Goal: Transaction & Acquisition: Purchase product/service

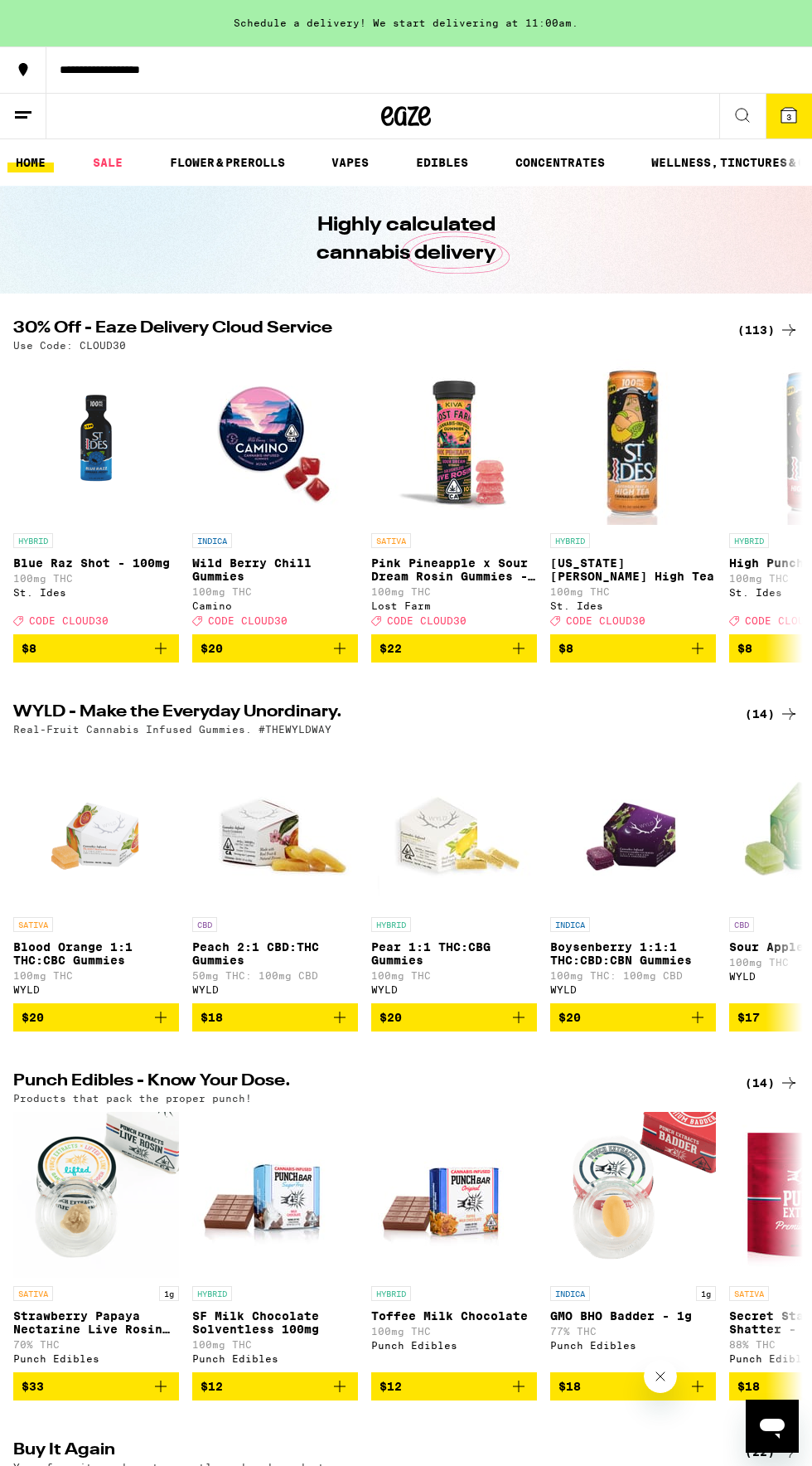
click at [740, 328] on div "(113)" at bounding box center [768, 330] width 61 height 20
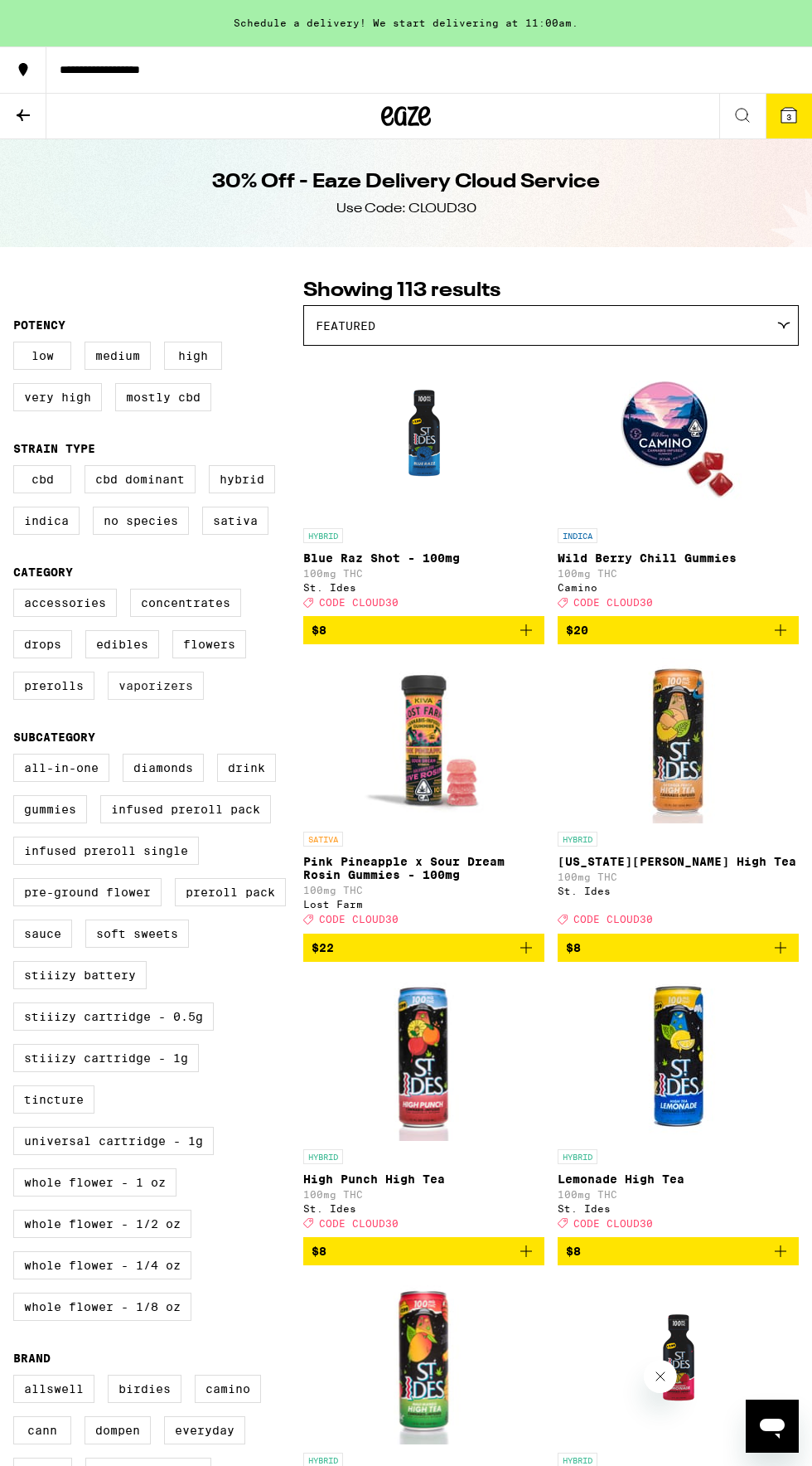
click at [162, 699] on label "Vaporizers" at bounding box center [155, 685] width 96 height 28
click at [18, 592] on input "Vaporizers" at bounding box center [17, 591] width 1 height 1
checkbox input "true"
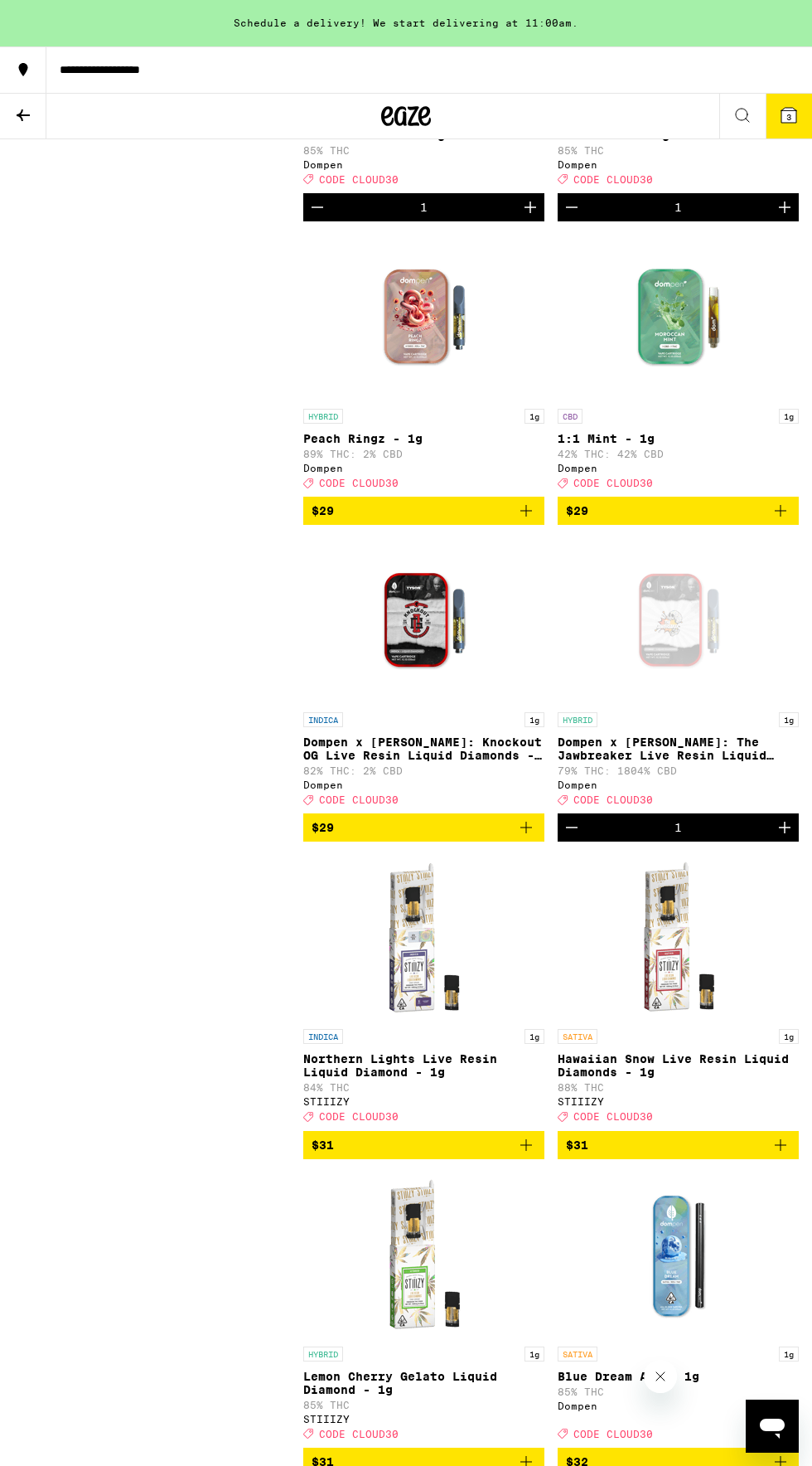
scroll to position [2240, 0]
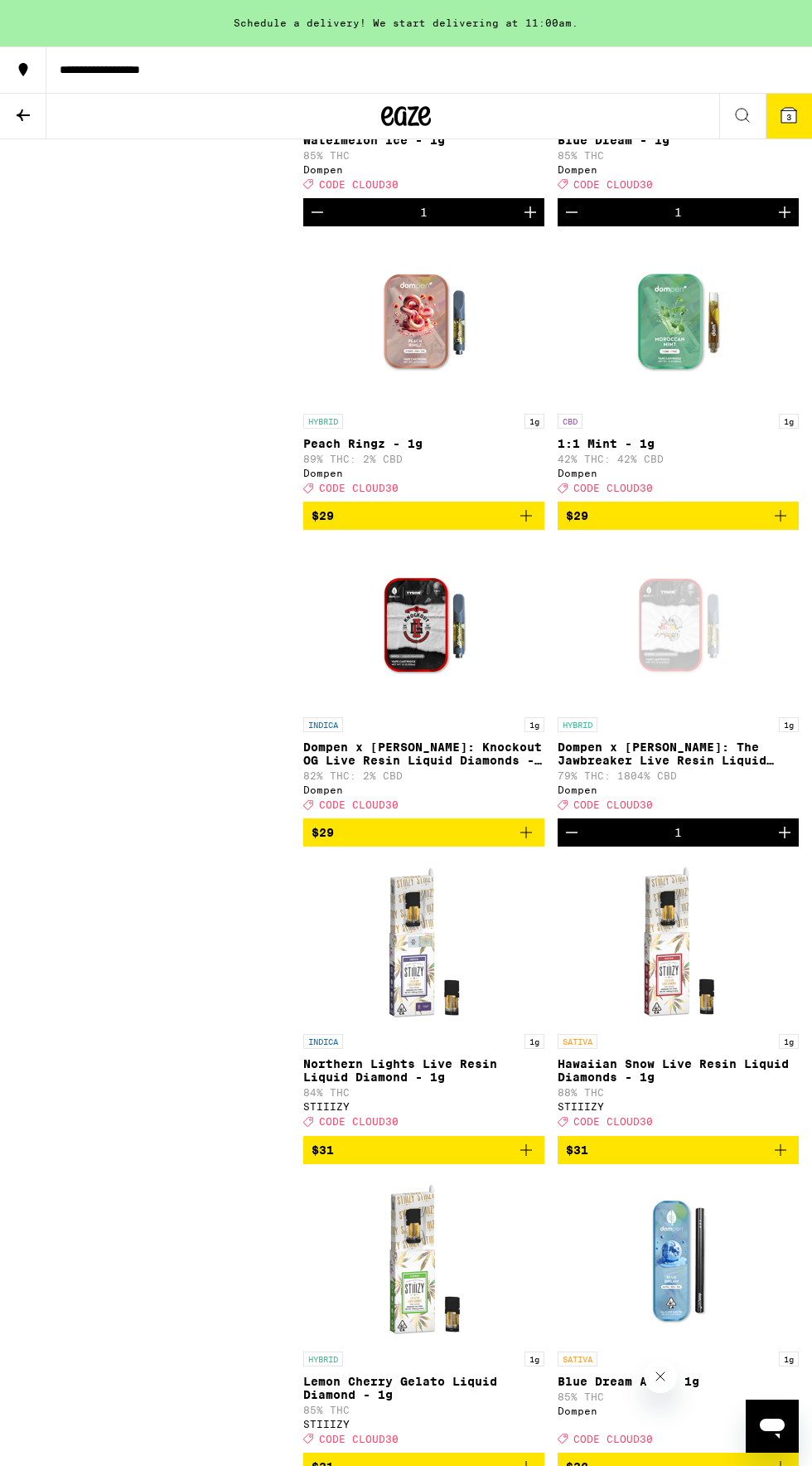
click at [576, 832] on icon "Decrement" at bounding box center [572, 832] width 12 height 0
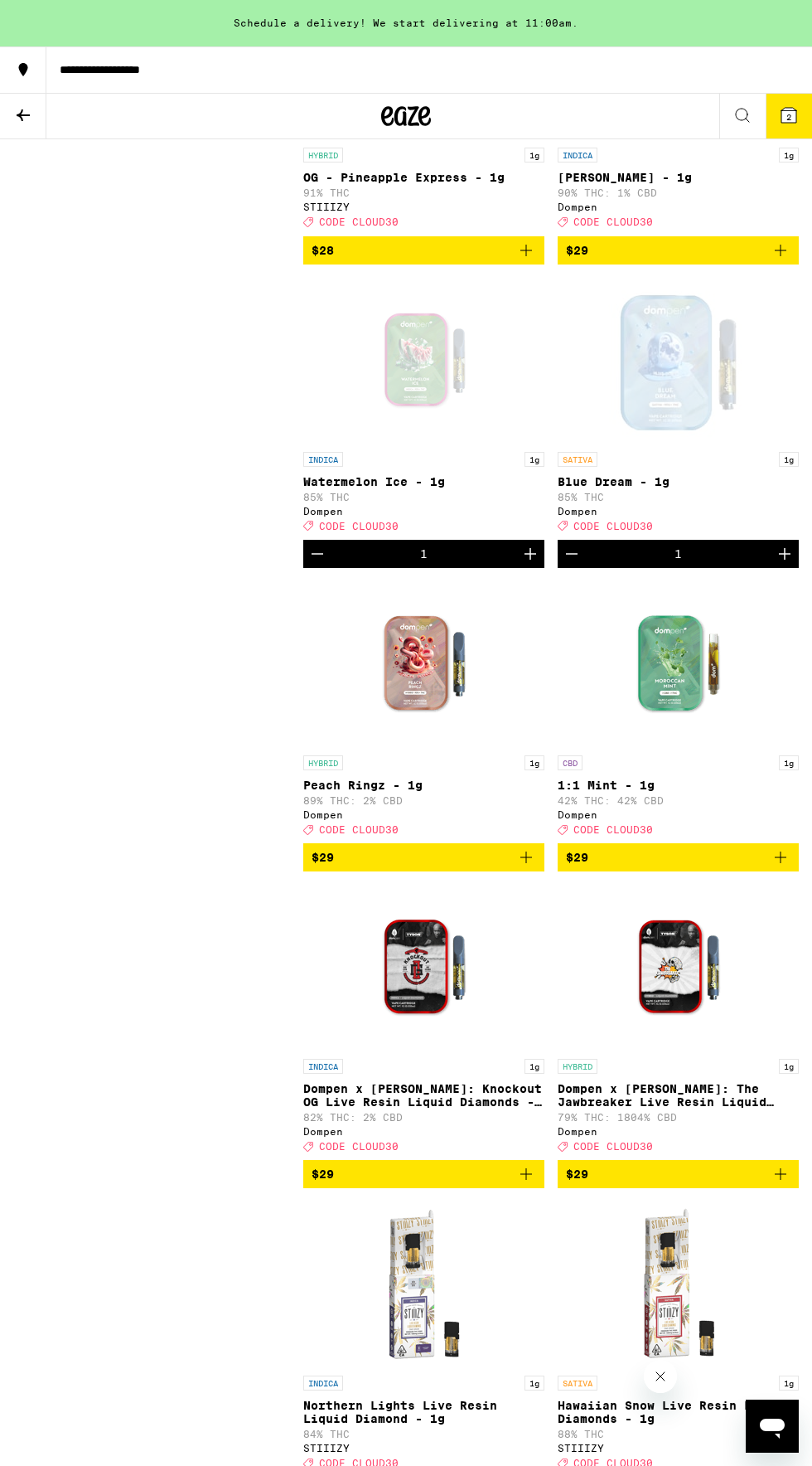
scroll to position [1882, 0]
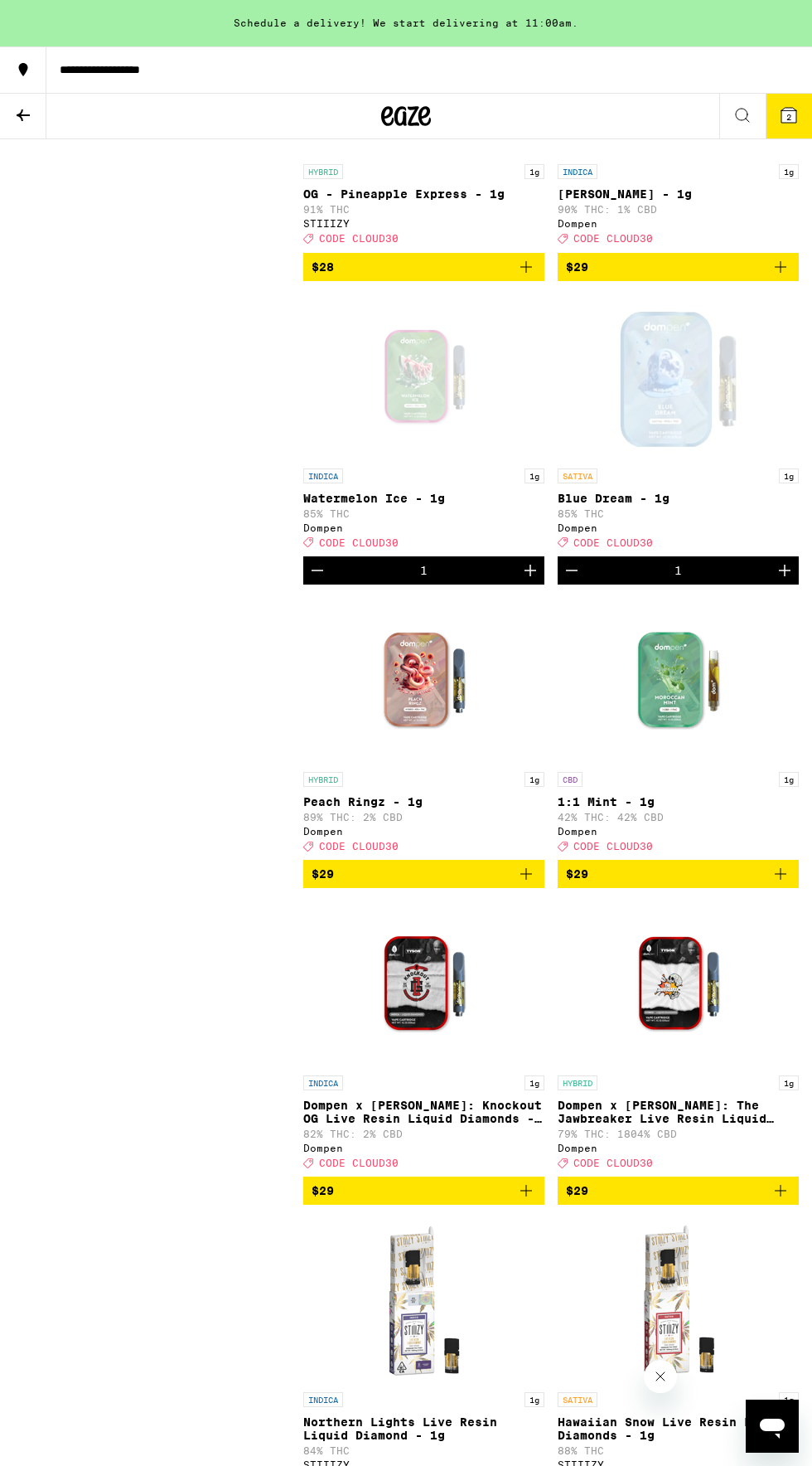
click at [317, 571] on icon "Decrement" at bounding box center [318, 571] width 12 height 0
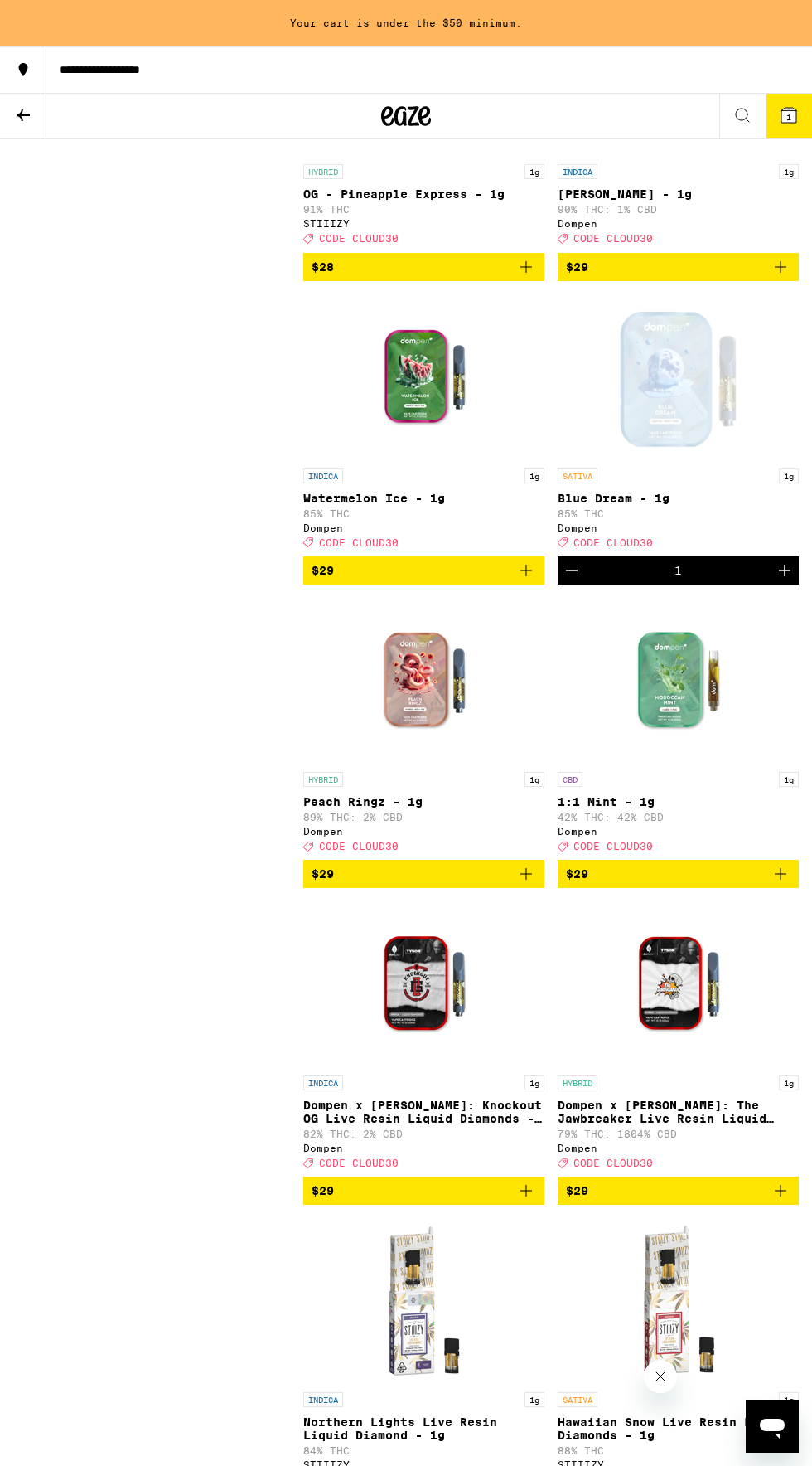
click at [580, 580] on icon "Decrement" at bounding box center [571, 571] width 20 height 20
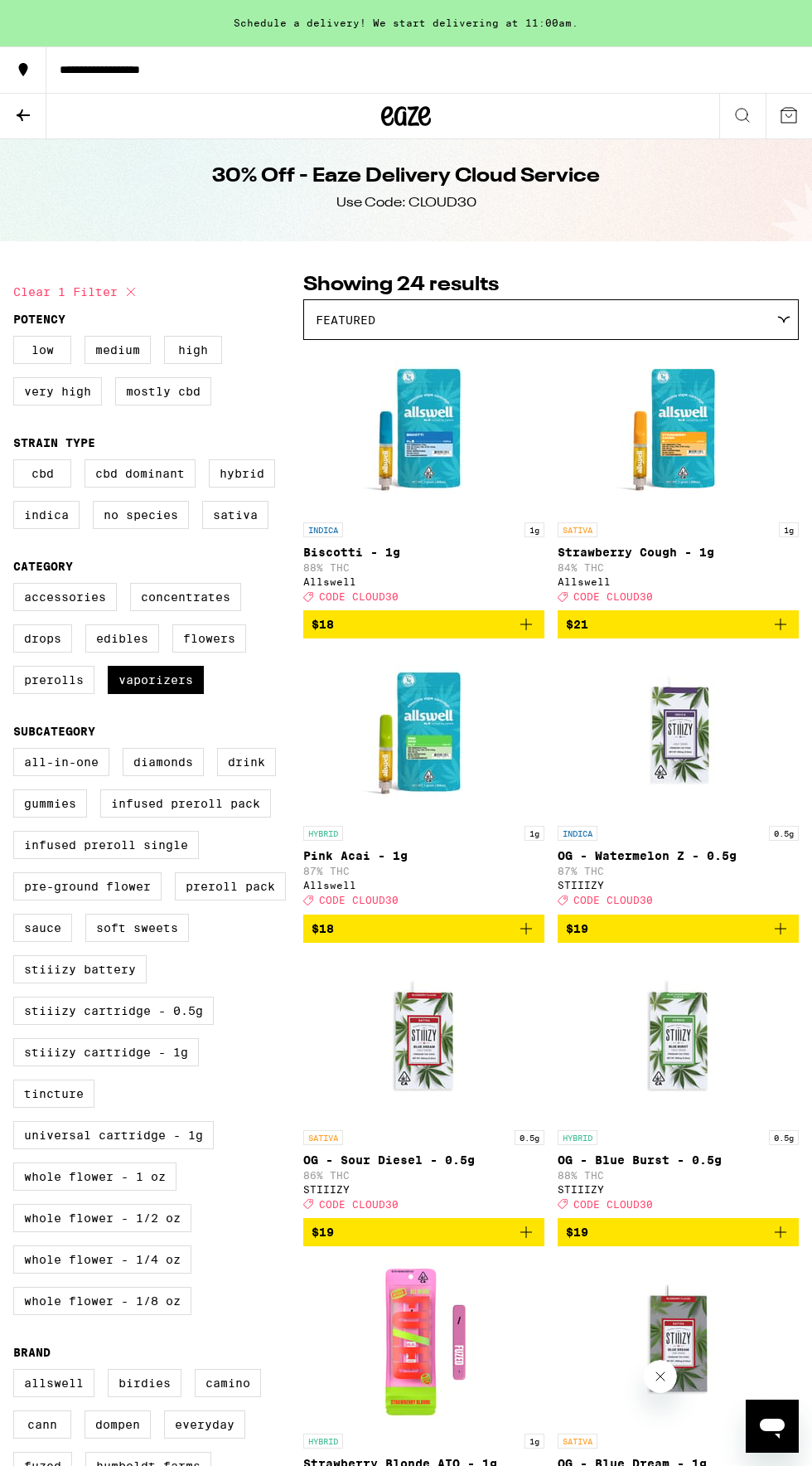
scroll to position [0, 0]
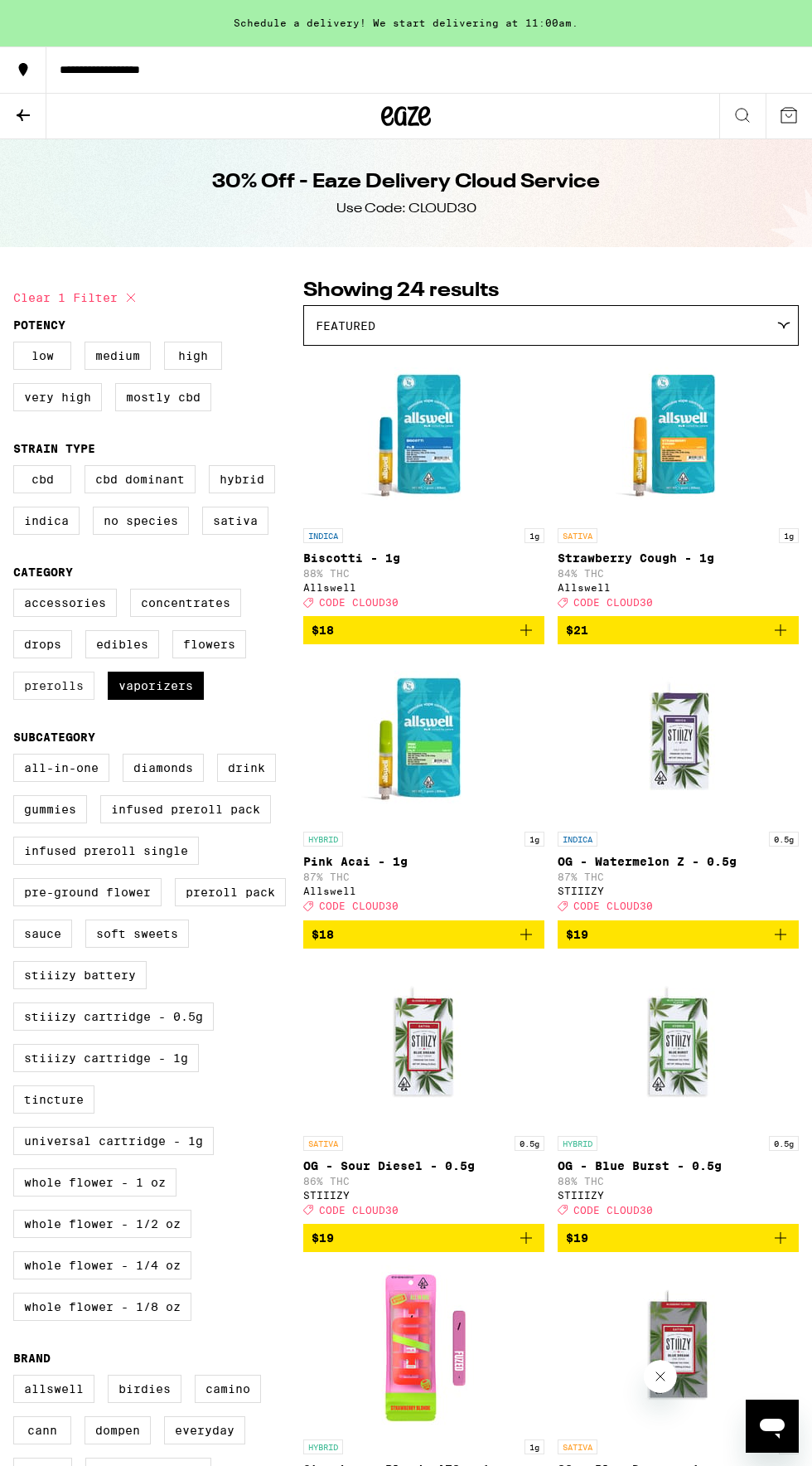
click at [48, 695] on label "Prerolls" at bounding box center [53, 685] width 81 height 28
click at [18, 592] on input "Prerolls" at bounding box center [17, 591] width 1 height 1
checkbox input "true"
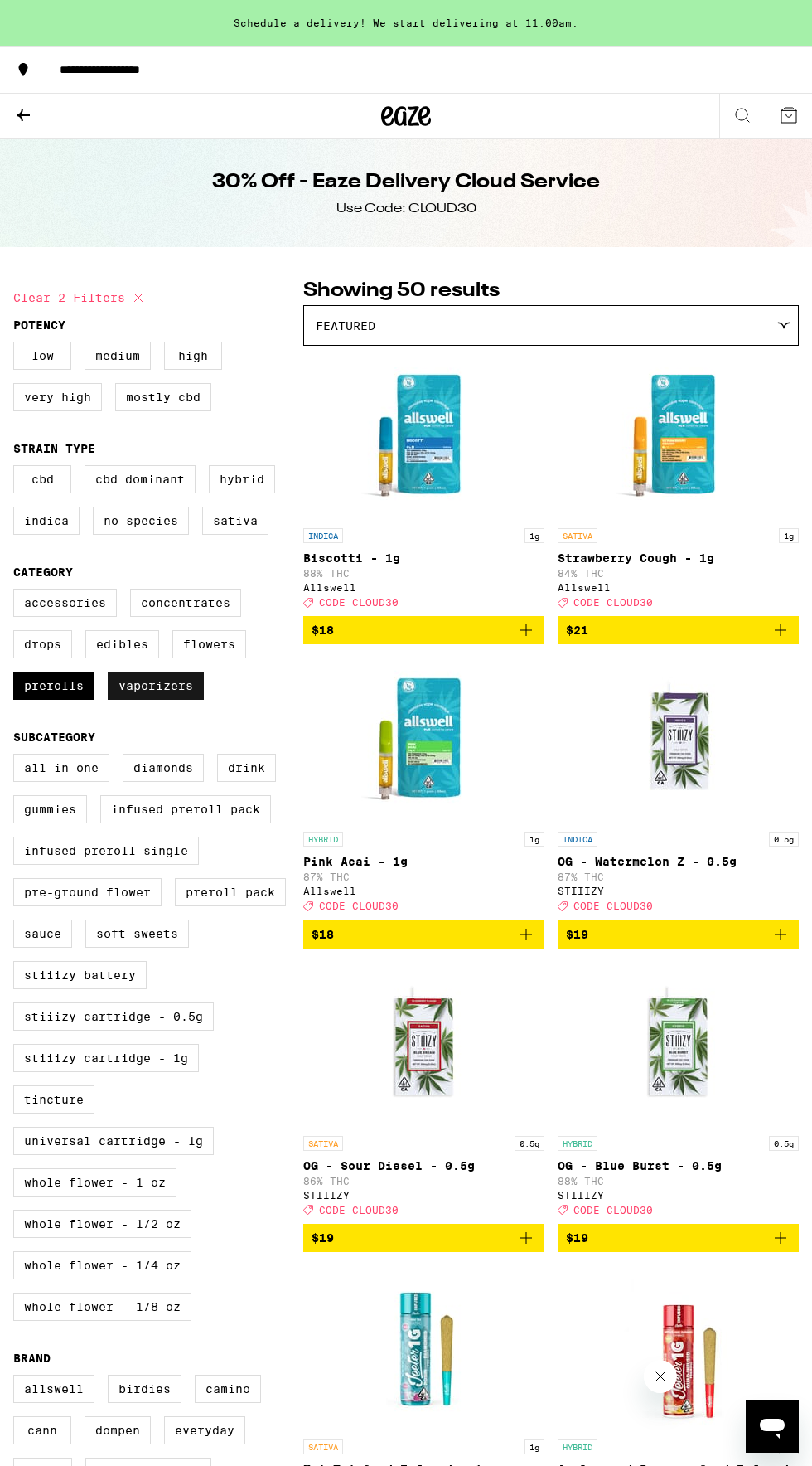
click at [160, 695] on label "Vaporizers" at bounding box center [155, 685] width 96 height 28
click at [18, 592] on input "Vaporizers" at bounding box center [17, 591] width 1 height 1
checkbox input "false"
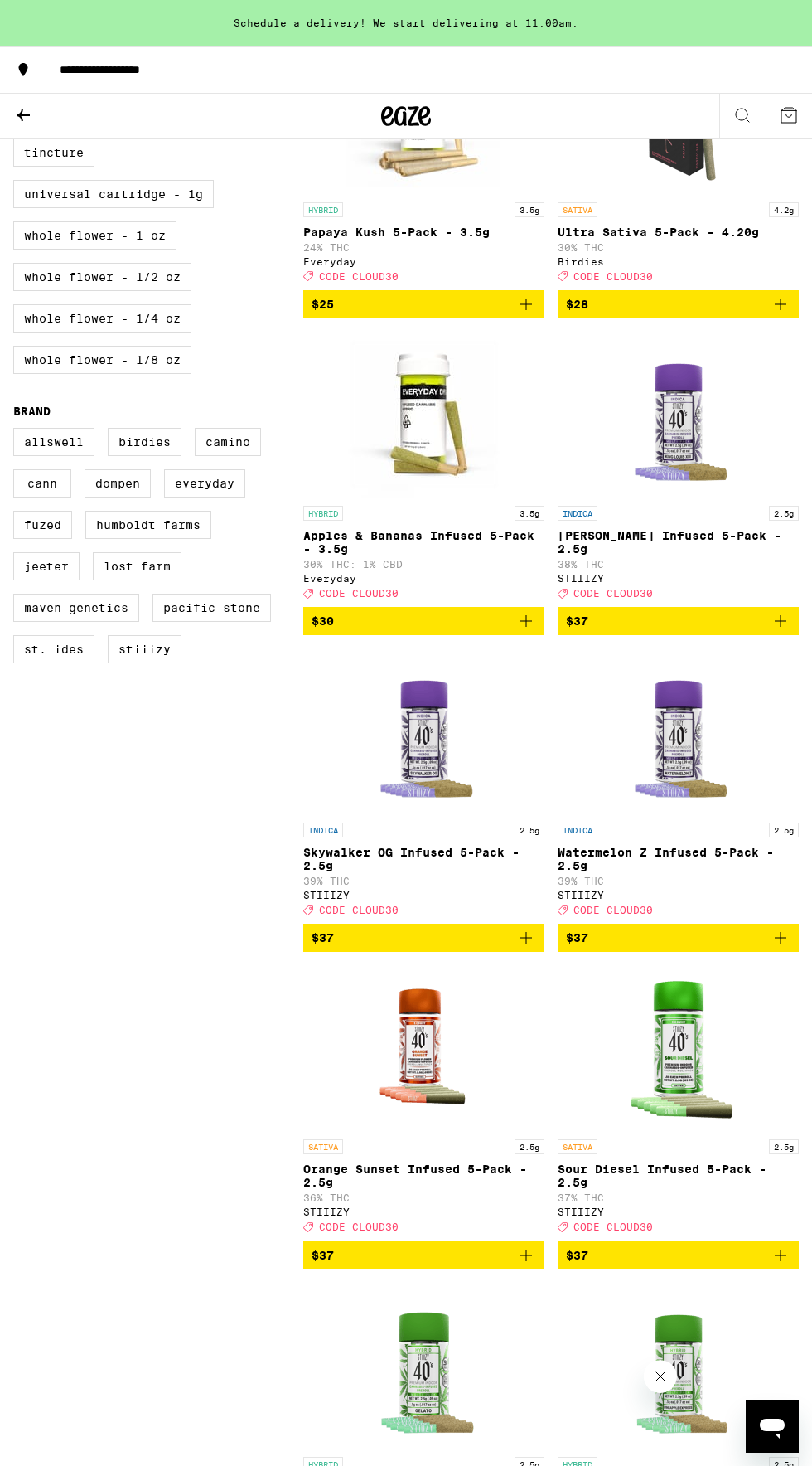
scroll to position [946, 0]
